Goal: Information Seeking & Learning: Learn about a topic

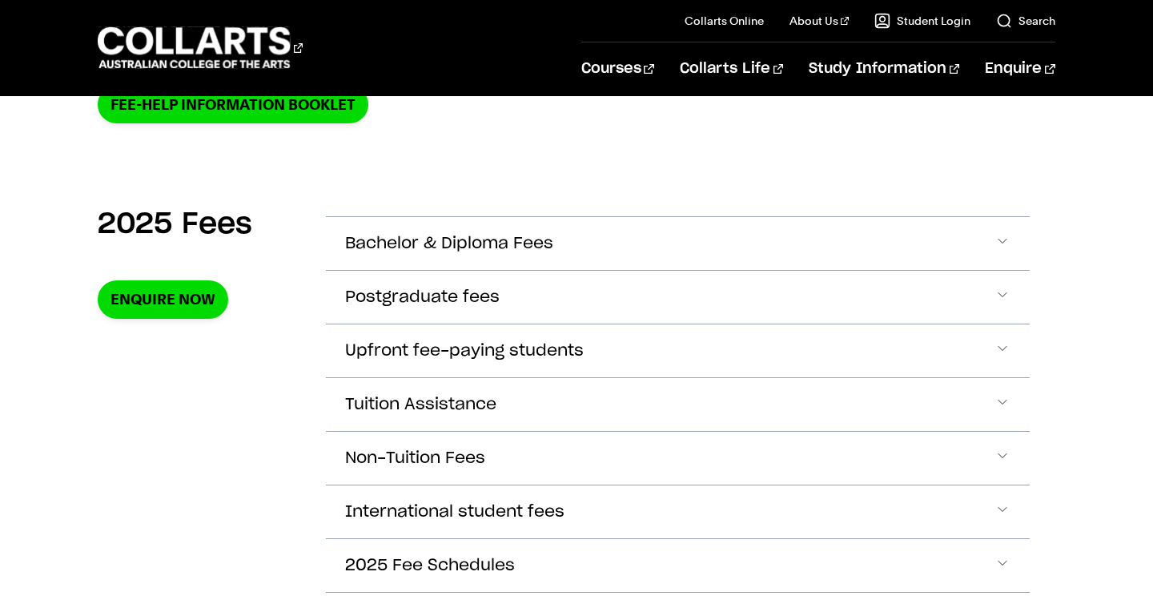
scroll to position [532, 0]
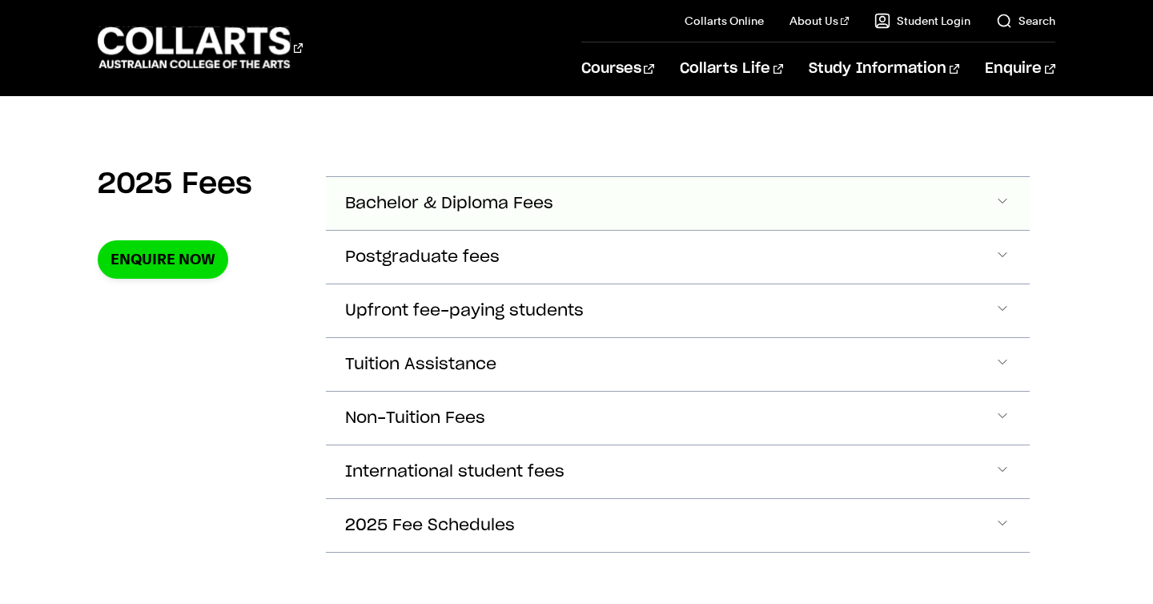
click at [567, 198] on button "Bachelor & Diploma Fees" at bounding box center [677, 203] width 703 height 53
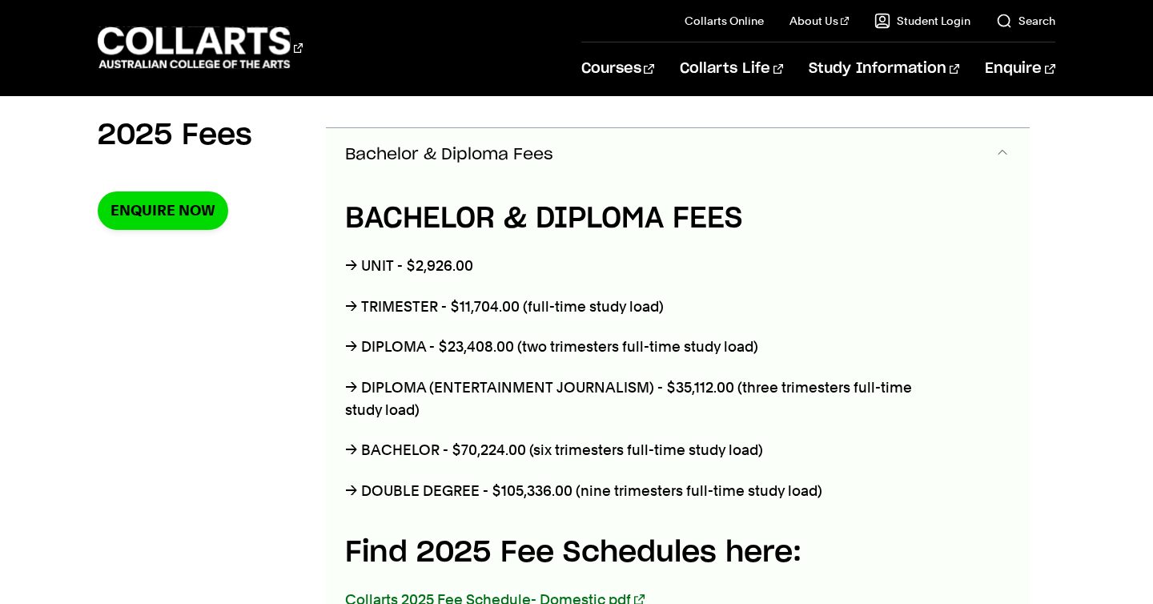
scroll to position [583, 0]
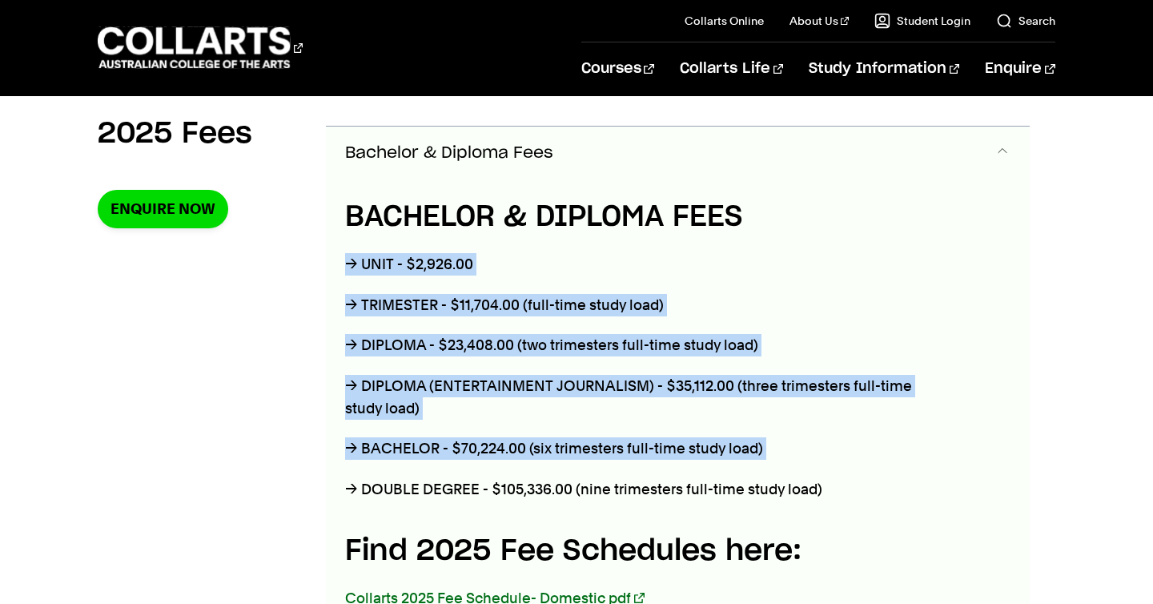
drag, startPoint x: 815, startPoint y: 459, endPoint x: 781, endPoint y: 219, distance: 242.6
click at [781, 219] on div "BACHELOR & DIPLOMA FEES → UNIT - $2,926.00 → TRIMESTER - $11,704.00 (full-time …" at bounding box center [642, 471] width 633 height 585
click at [781, 219] on h4 "BACHELOR & DIPLOMA FEES" at bounding box center [642, 216] width 594 height 43
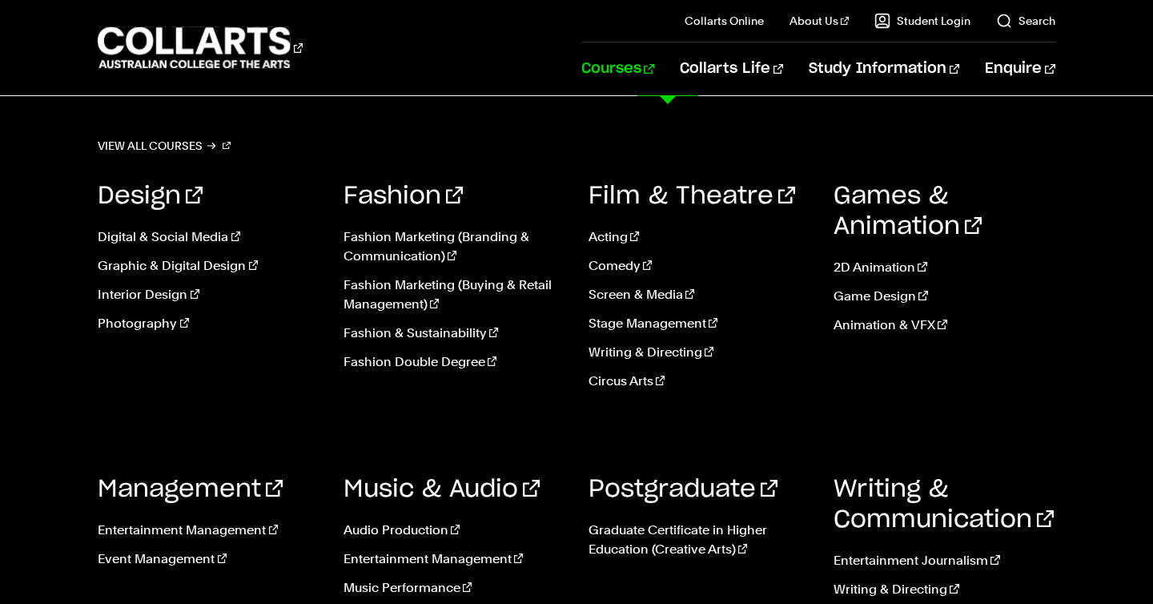
scroll to position [263, 0]
click at [636, 352] on link "Writing & Directing" at bounding box center [699, 352] width 221 height 19
click at [631, 288] on link "Screen & Media" at bounding box center [699, 294] width 221 height 19
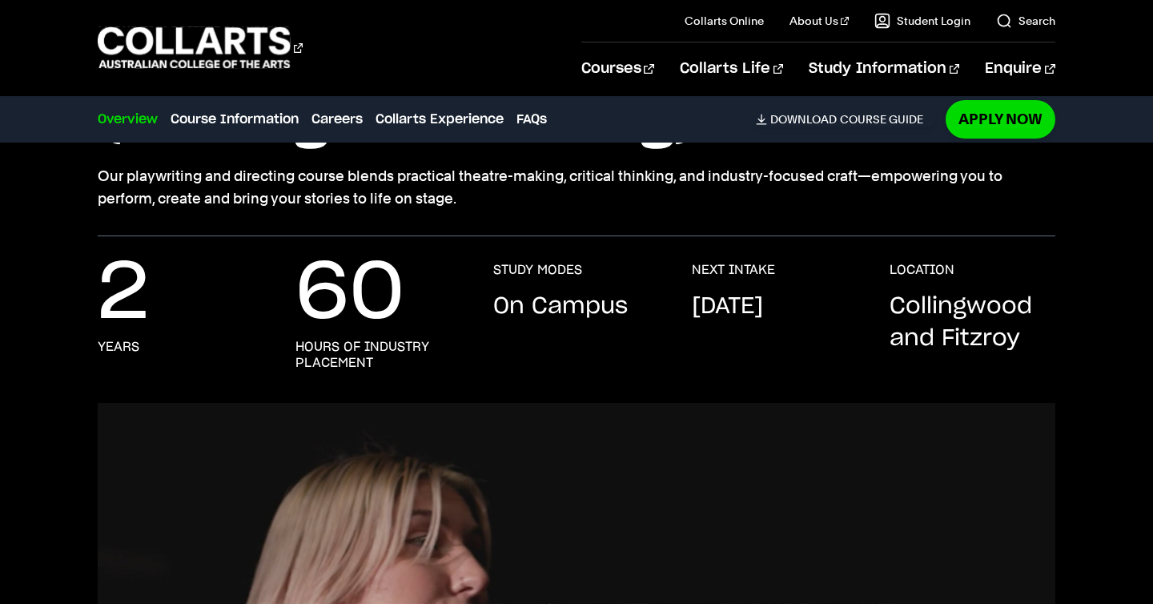
scroll to position [84, 0]
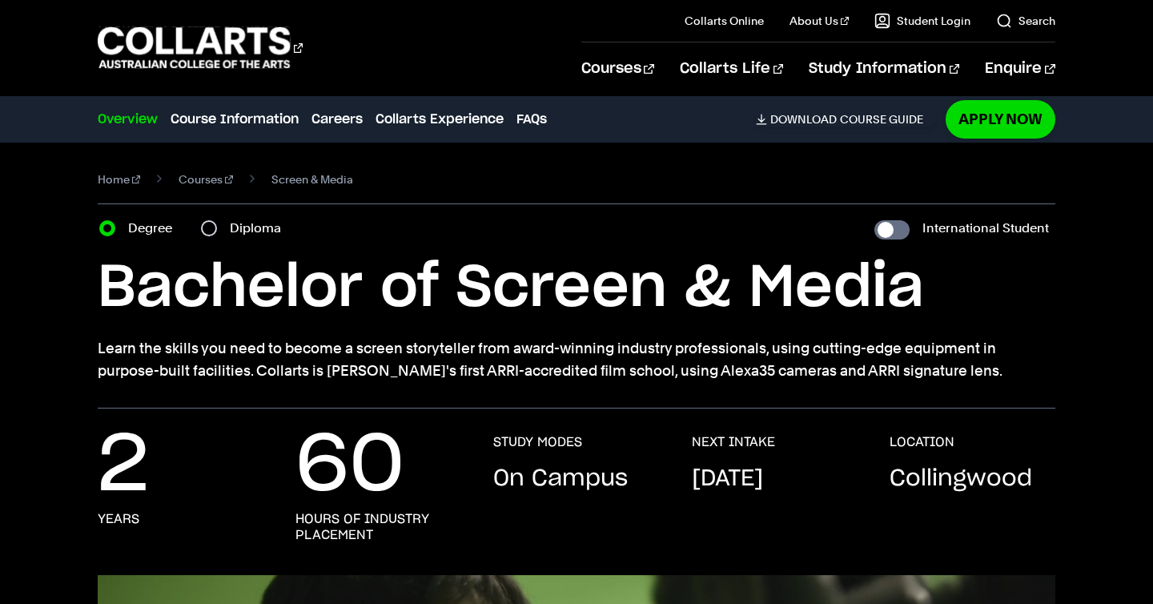
scroll to position [32, 0]
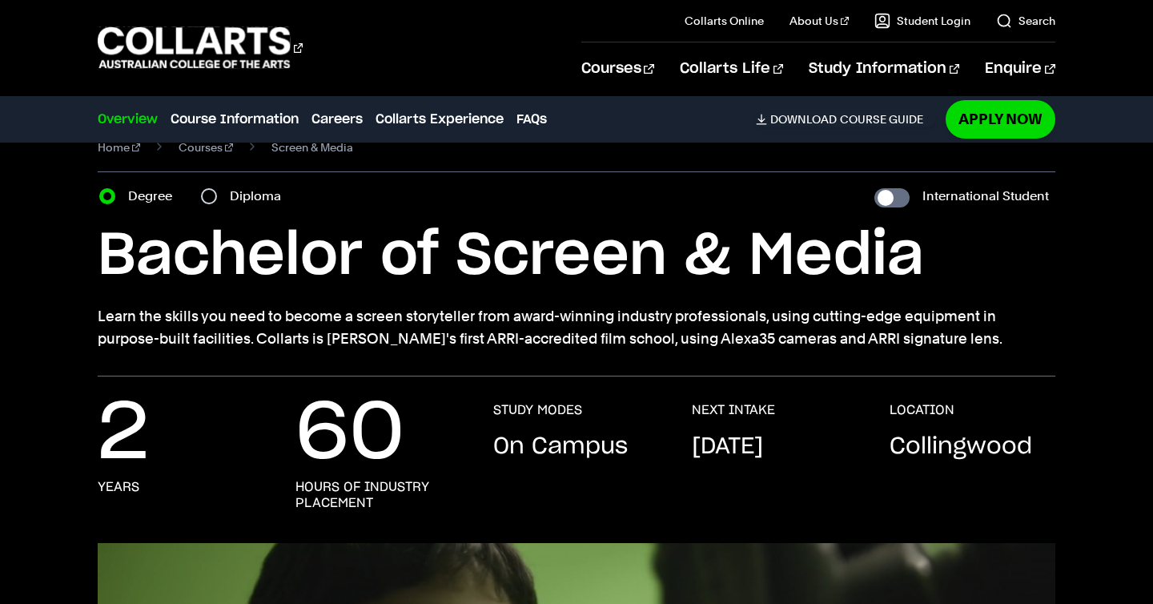
click at [324, 323] on p "Learn the skills you need to become a screen storyteller from award-winning ind…" at bounding box center [576, 327] width 957 height 45
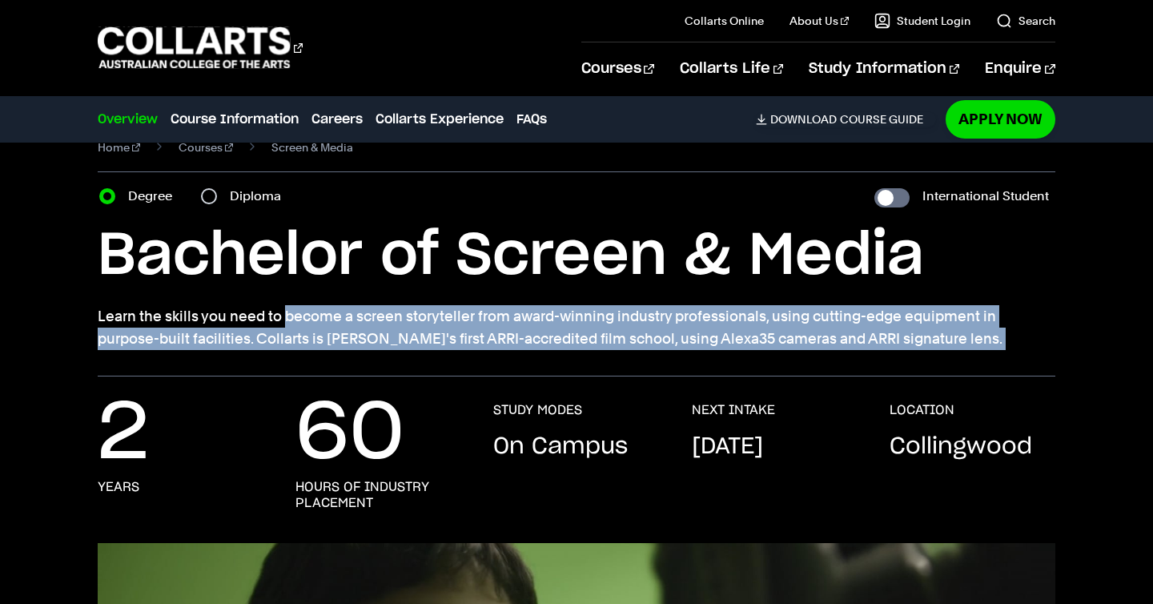
click at [324, 323] on p "Learn the skills you need to become a screen storyteller from award-winning ind…" at bounding box center [576, 327] width 957 height 45
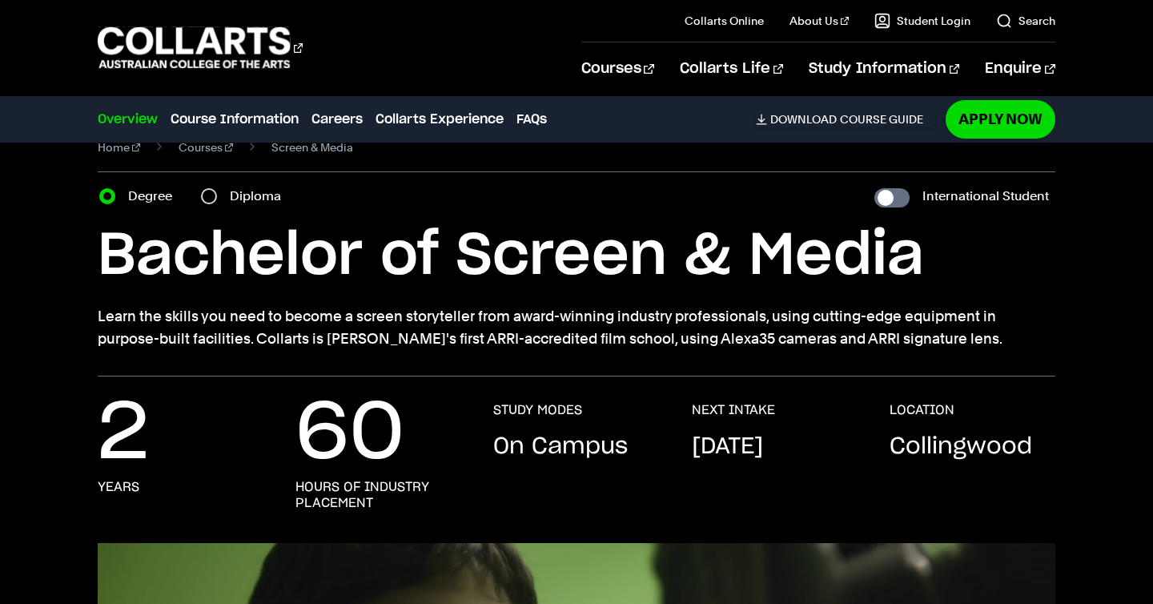
click at [339, 334] on p "Learn the skills you need to become a screen storyteller from award-winning ind…" at bounding box center [576, 327] width 957 height 45
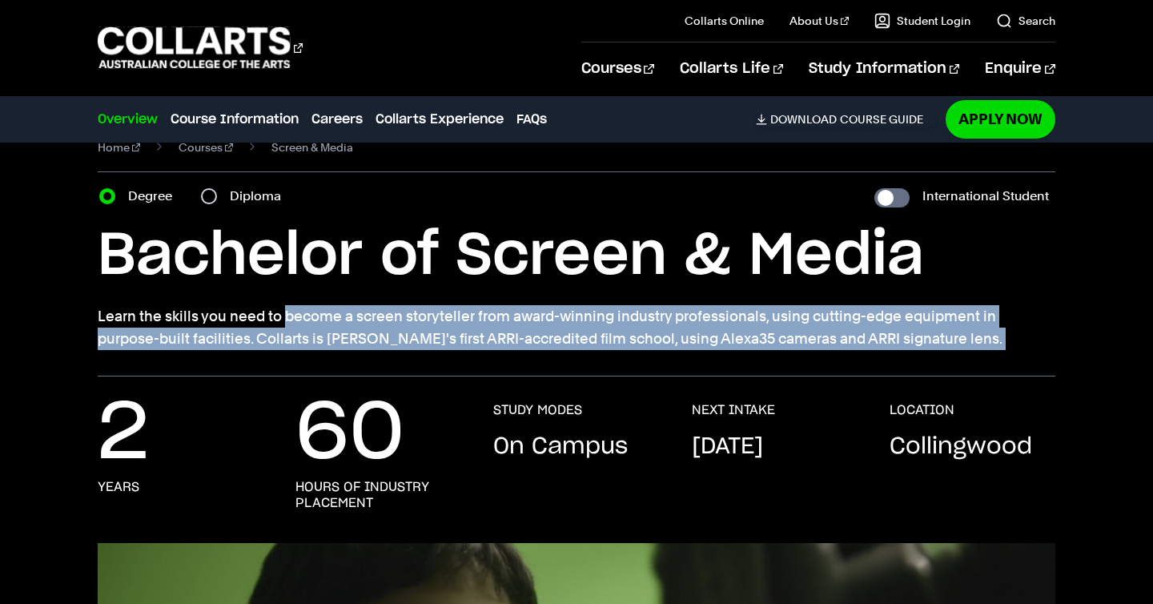
click at [339, 334] on p "Learn the skills you need to become a screen storyteller from award-winning ind…" at bounding box center [576, 327] width 957 height 45
click at [344, 342] on p "Learn the skills you need to become a screen storyteller from award-winning ind…" at bounding box center [576, 327] width 957 height 45
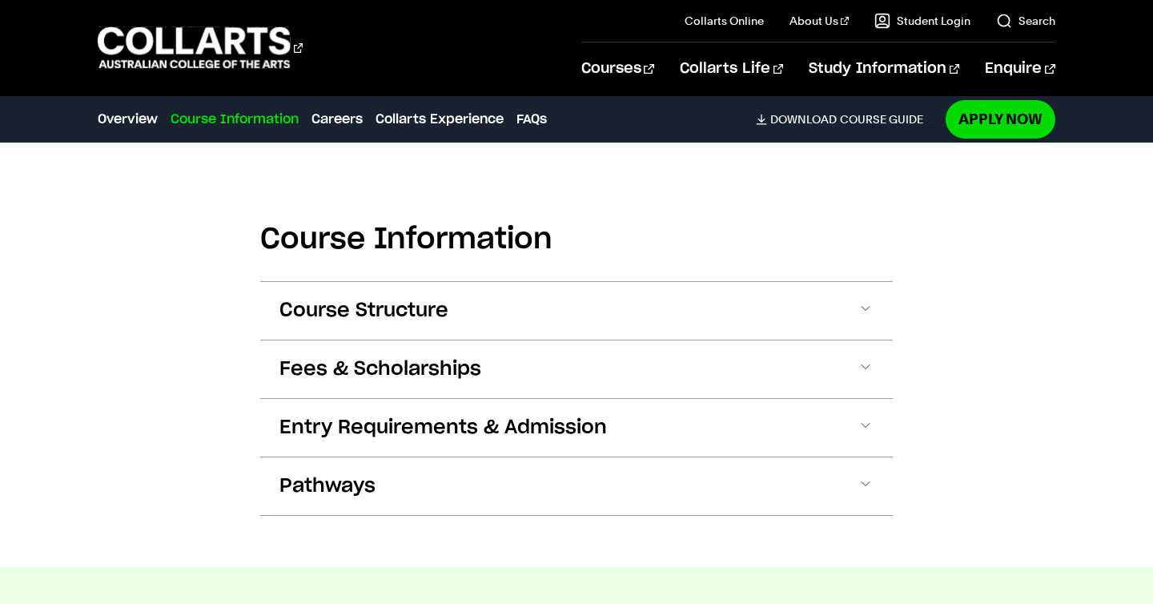
scroll to position [1472, 0]
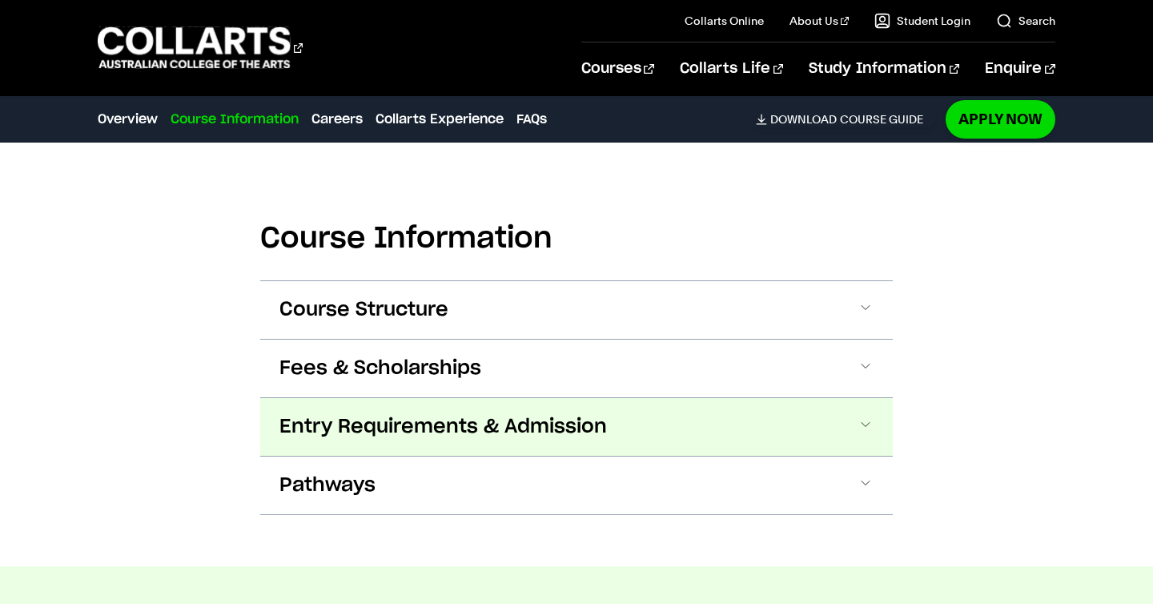
click at [866, 432] on span at bounding box center [866, 426] width 16 height 21
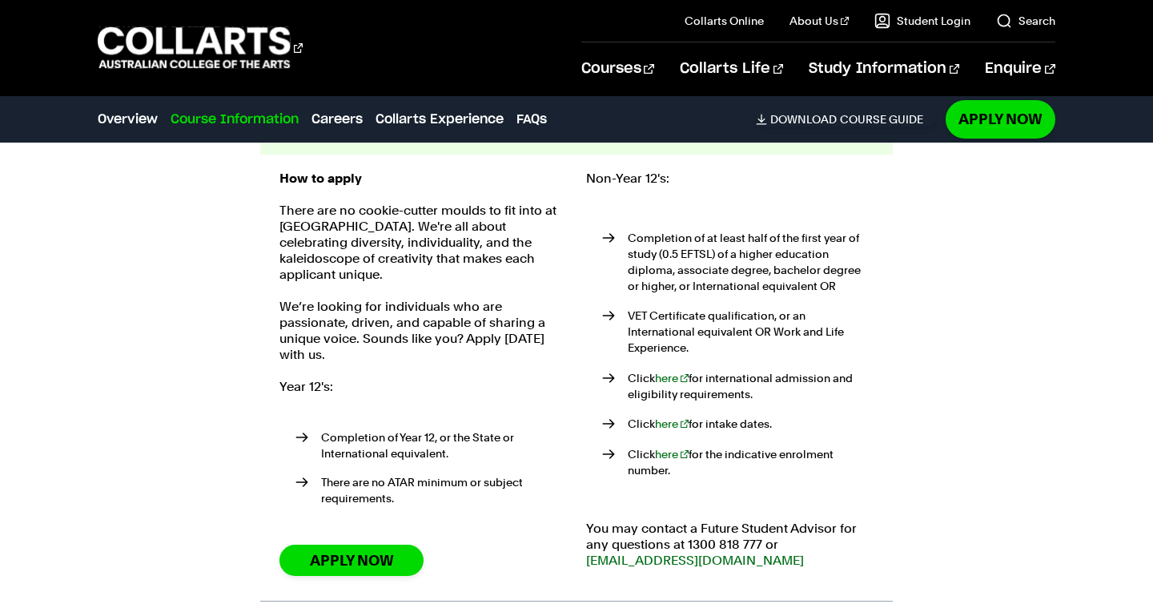
scroll to position [1774, 0]
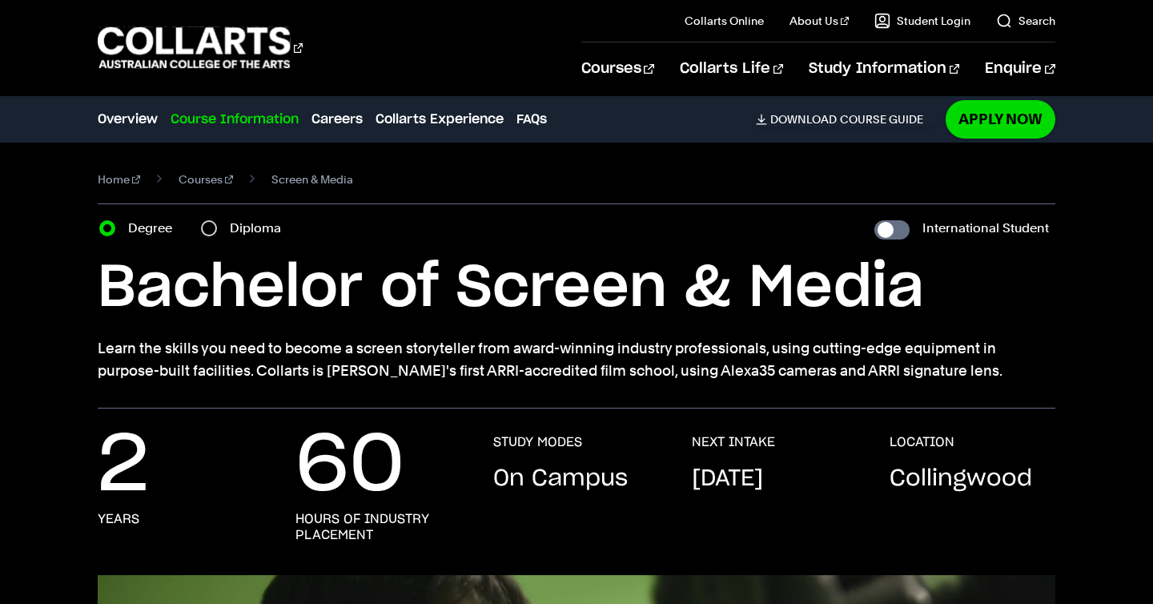
click at [504, 358] on p "Learn the skills you need to become a screen storyteller from award-winning ind…" at bounding box center [576, 359] width 957 height 45
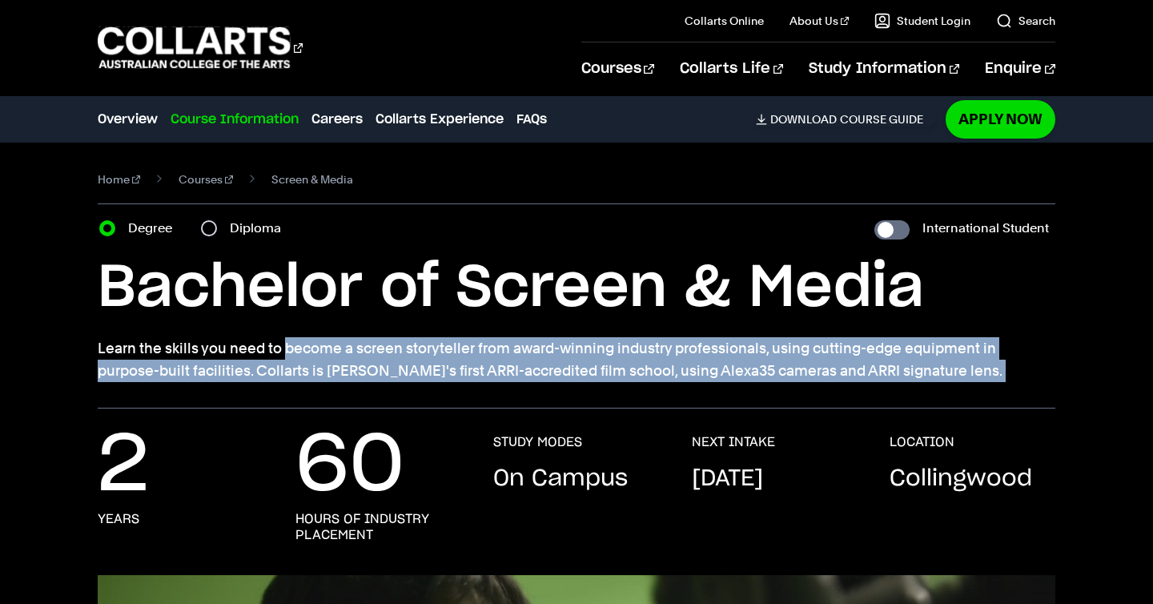
click at [504, 358] on p "Learn the skills you need to become a screen storyteller from award-winning ind…" at bounding box center [576, 359] width 957 height 45
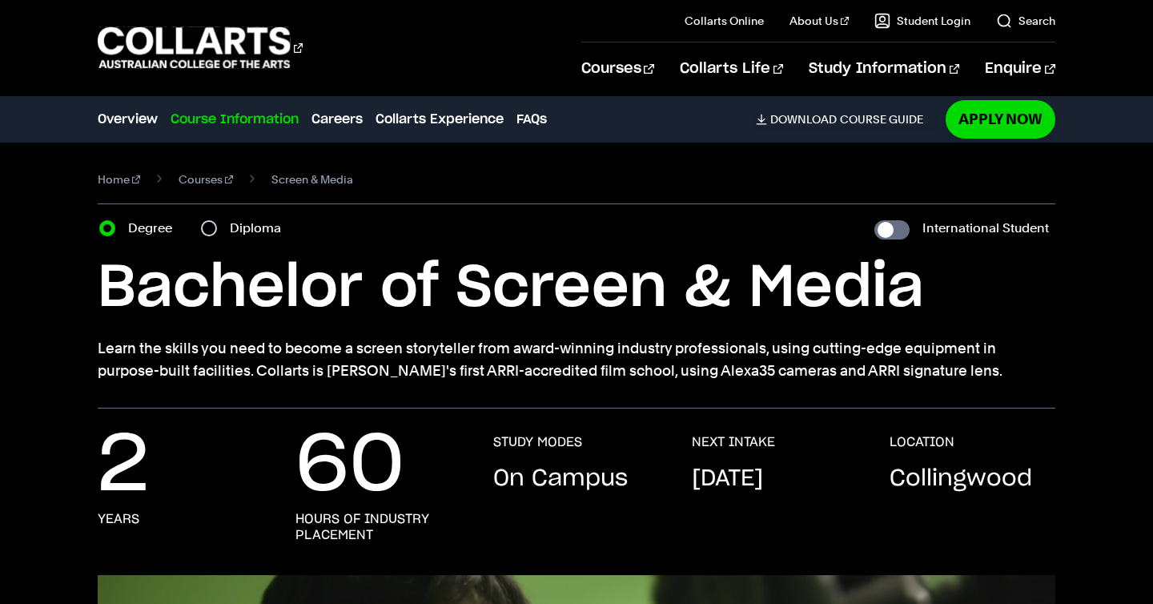
click at [546, 367] on p "Learn the skills you need to become a screen storyteller from award-winning ind…" at bounding box center [576, 359] width 957 height 45
click at [552, 360] on p "Learn the skills you need to become a screen storyteller from award-winning ind…" at bounding box center [576, 359] width 957 height 45
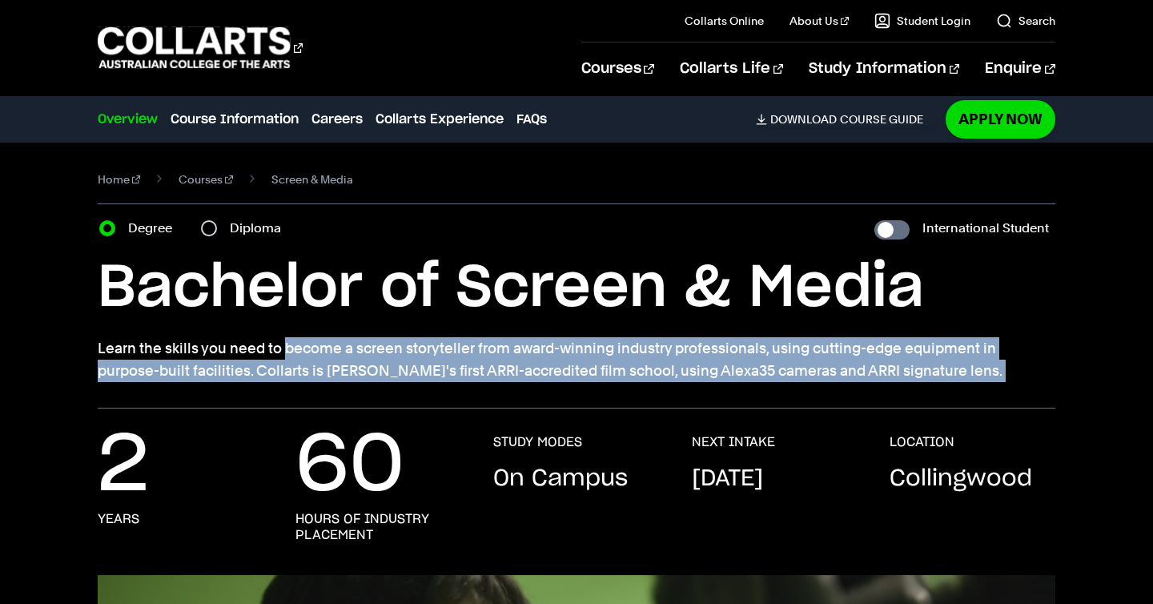
click at [552, 360] on p "Learn the skills you need to become a screen storyteller from award-winning ind…" at bounding box center [576, 359] width 957 height 45
click at [575, 356] on p "Learn the skills you need to become a screen storyteller from award-winning ind…" at bounding box center [576, 359] width 957 height 45
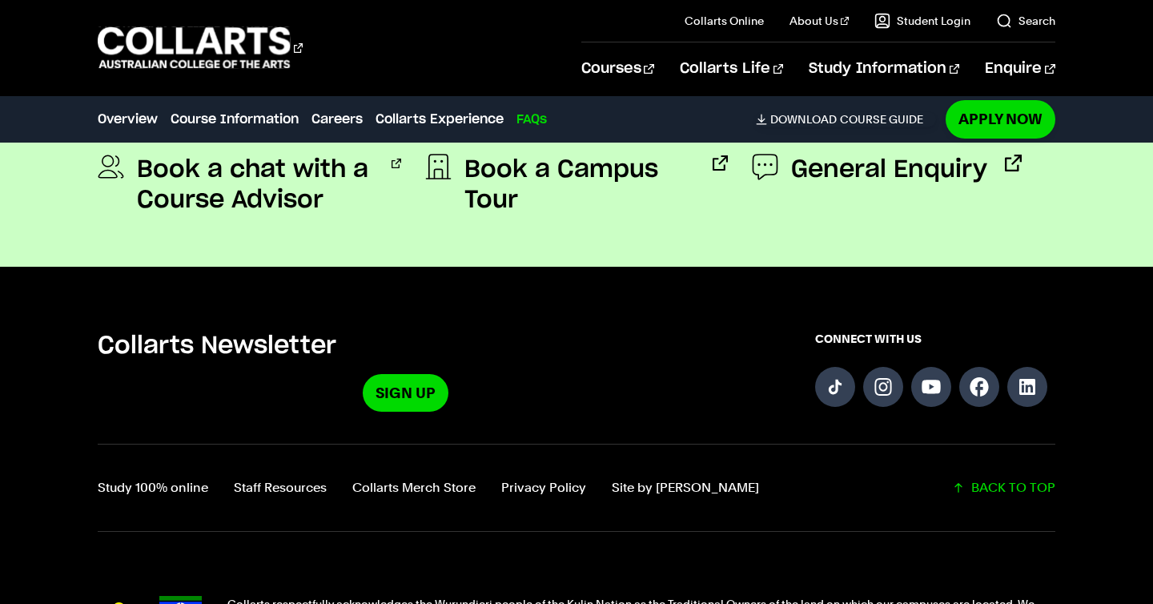
scroll to position [6420, 0]
